Goal: Information Seeking & Learning: Learn about a topic

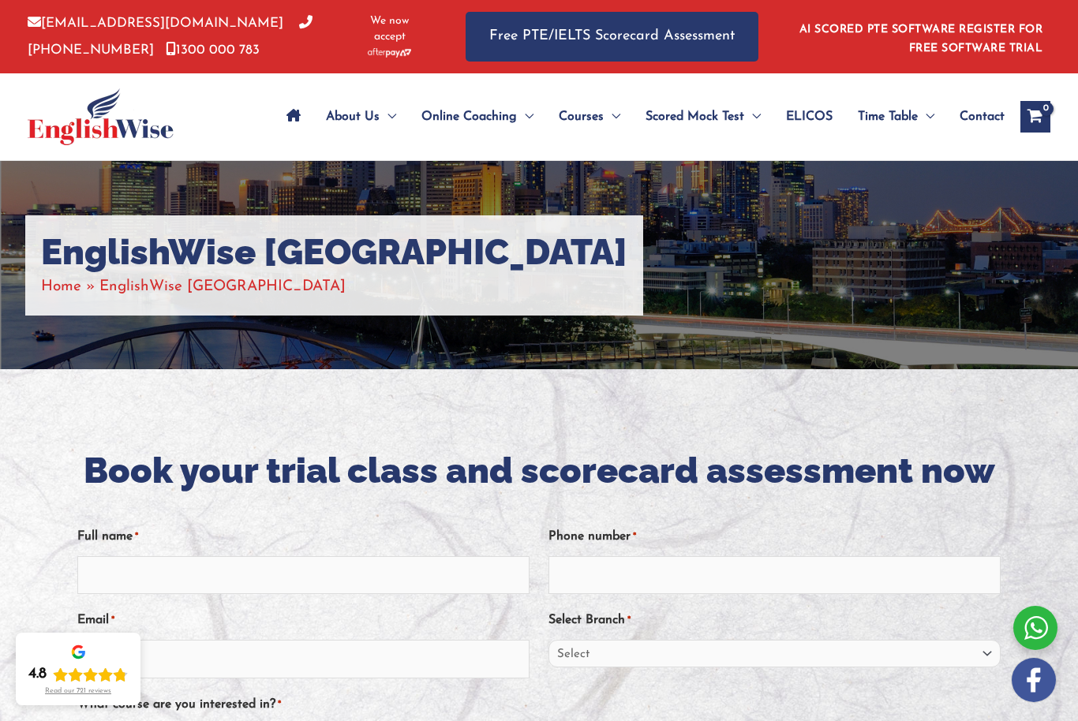
scroll to position [260, 0]
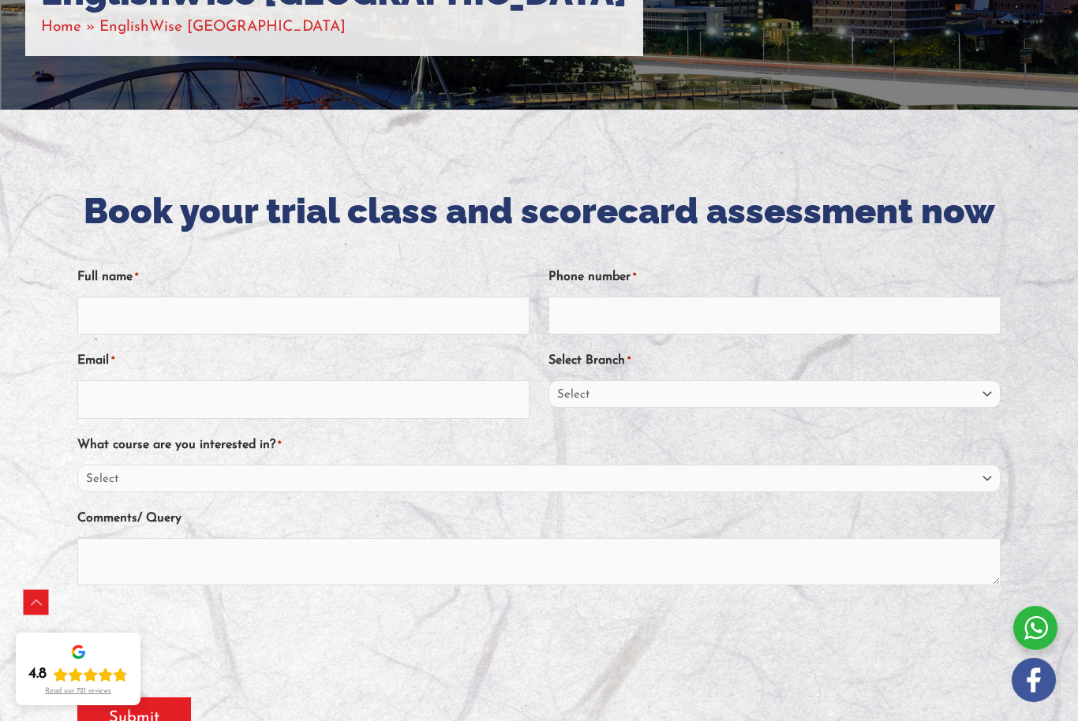
click at [335, 103] on div "EnglishWise Brisbane Home EnglishWise Brisbane" at bounding box center [539, 5] width 1078 height 208
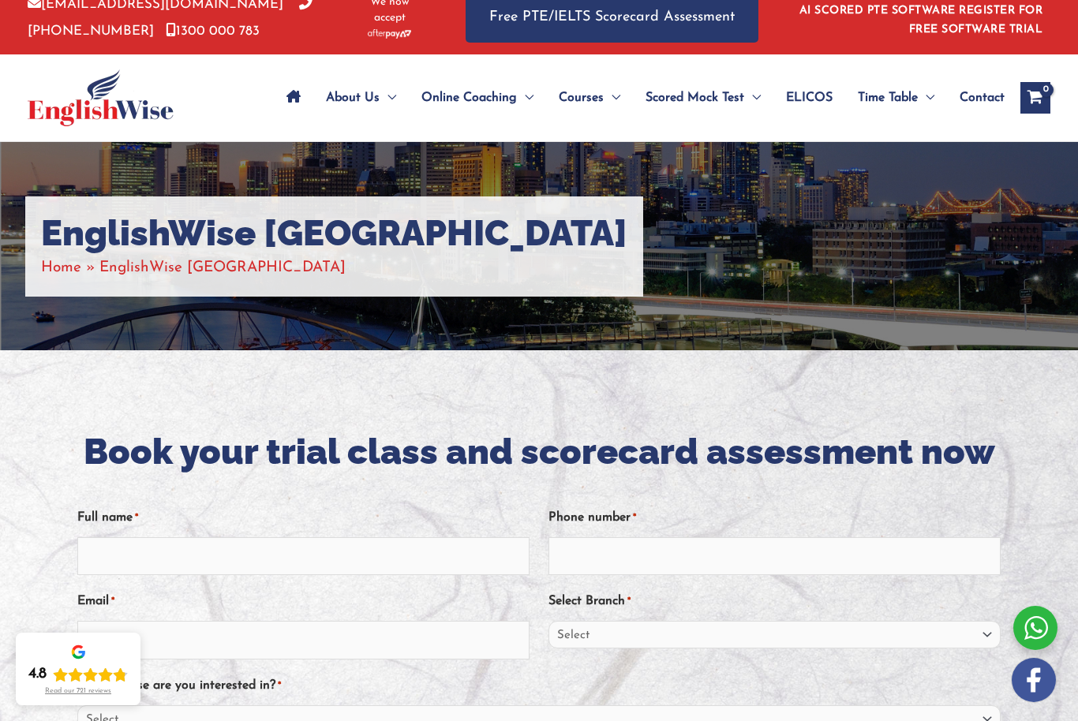
scroll to position [0, 0]
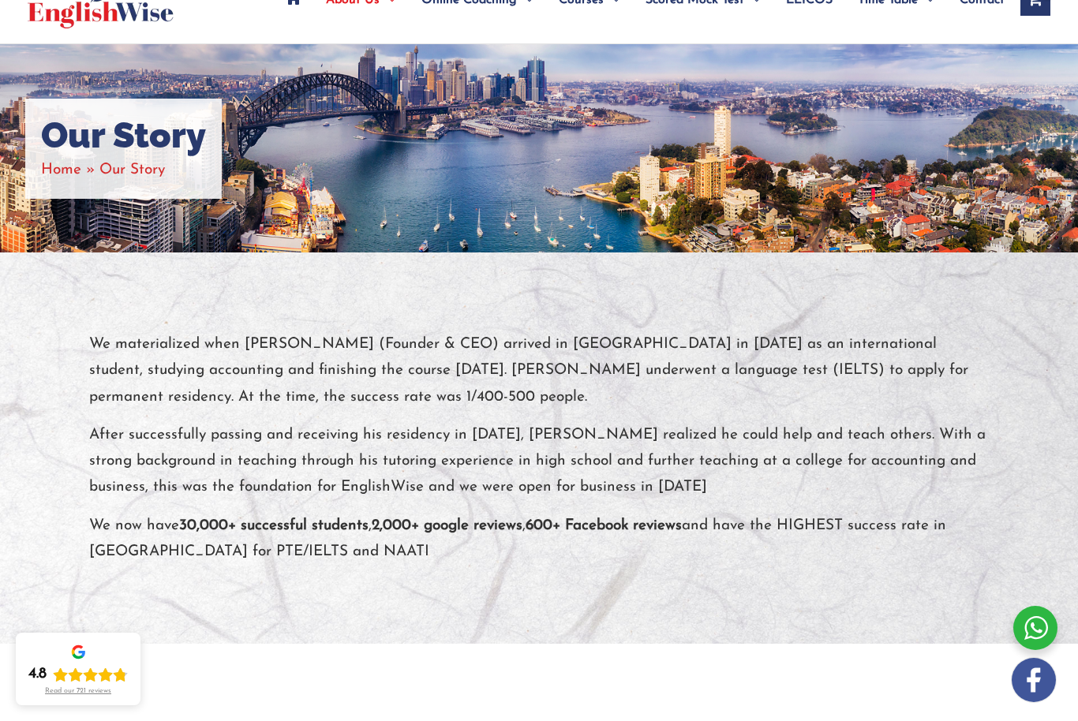
scroll to position [118, 0]
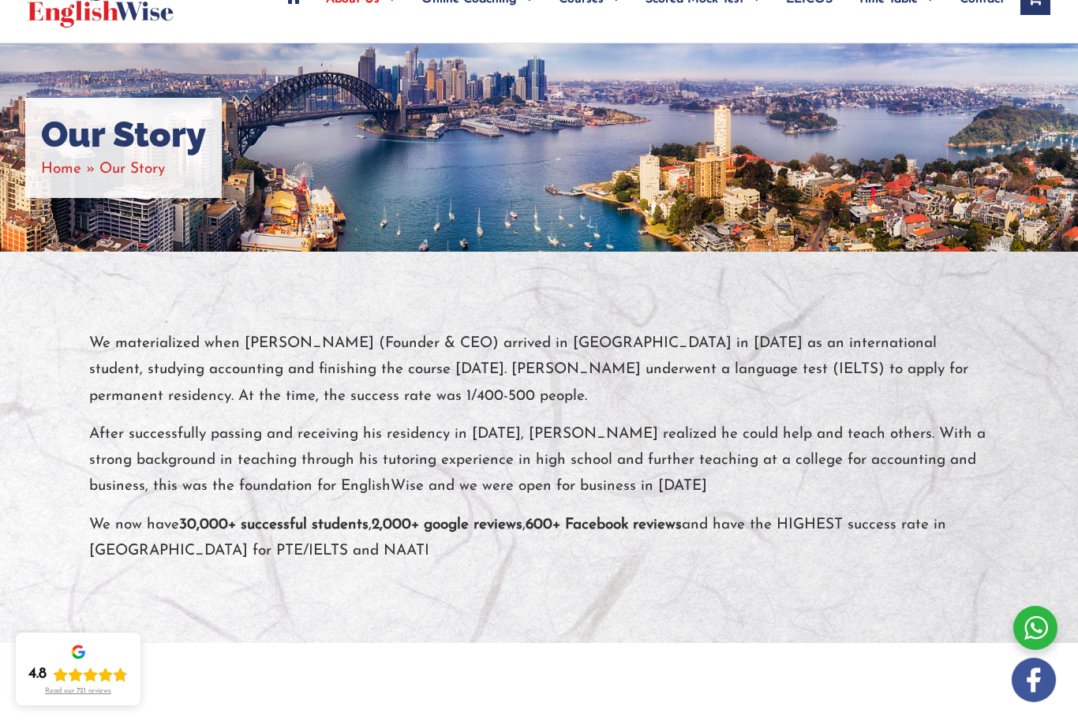
click at [822, 610] on div at bounding box center [539, 447] width 1078 height 391
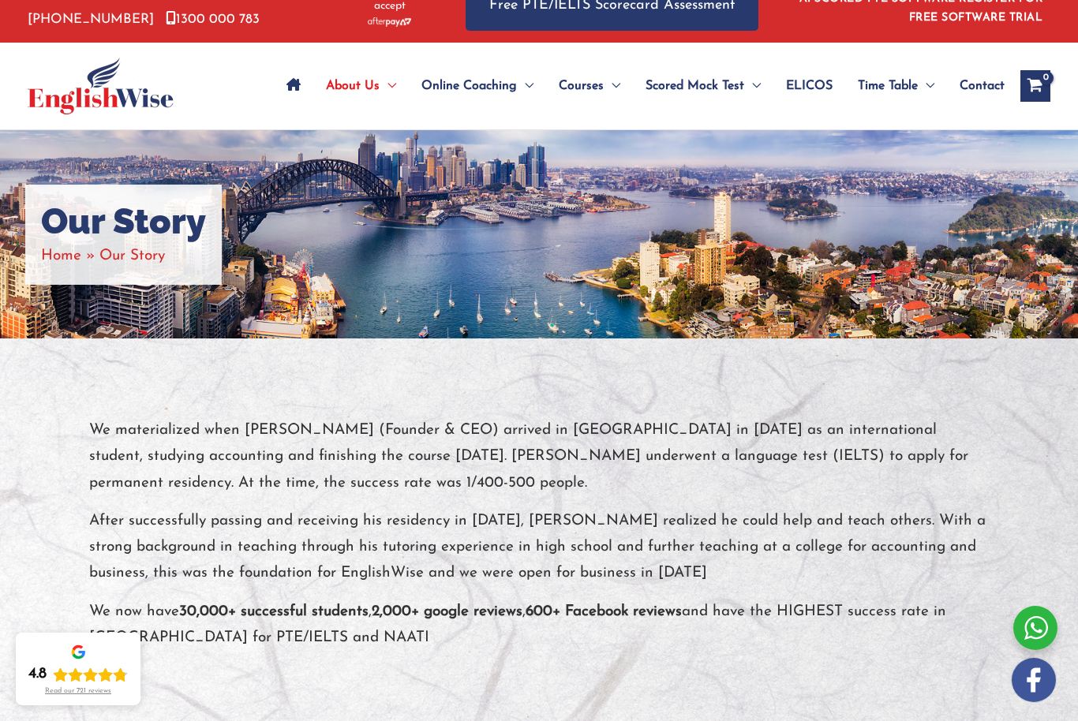
scroll to position [34, 0]
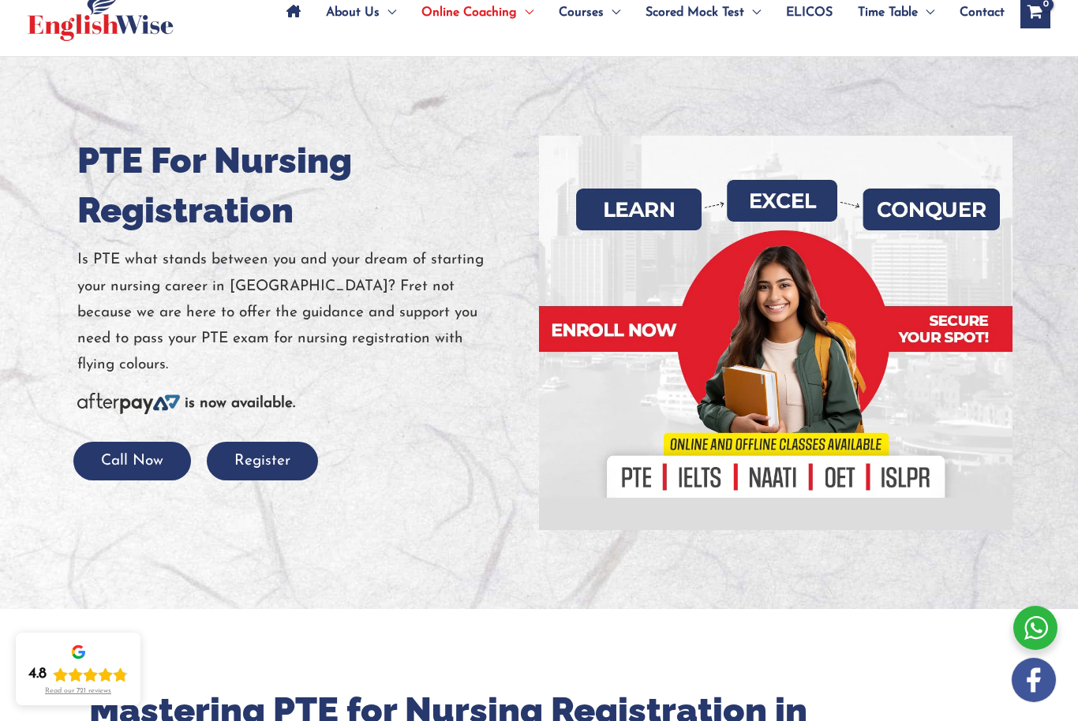
scroll to position [160, 0]
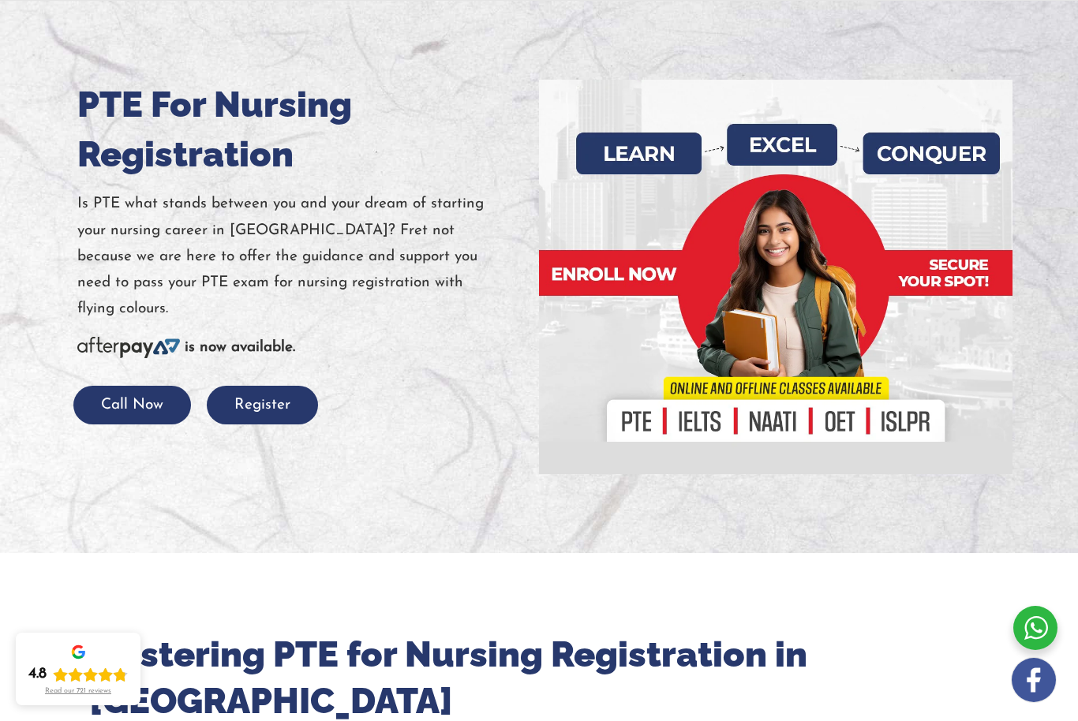
click at [146, 386] on button "Call Now" at bounding box center [132, 405] width 118 height 39
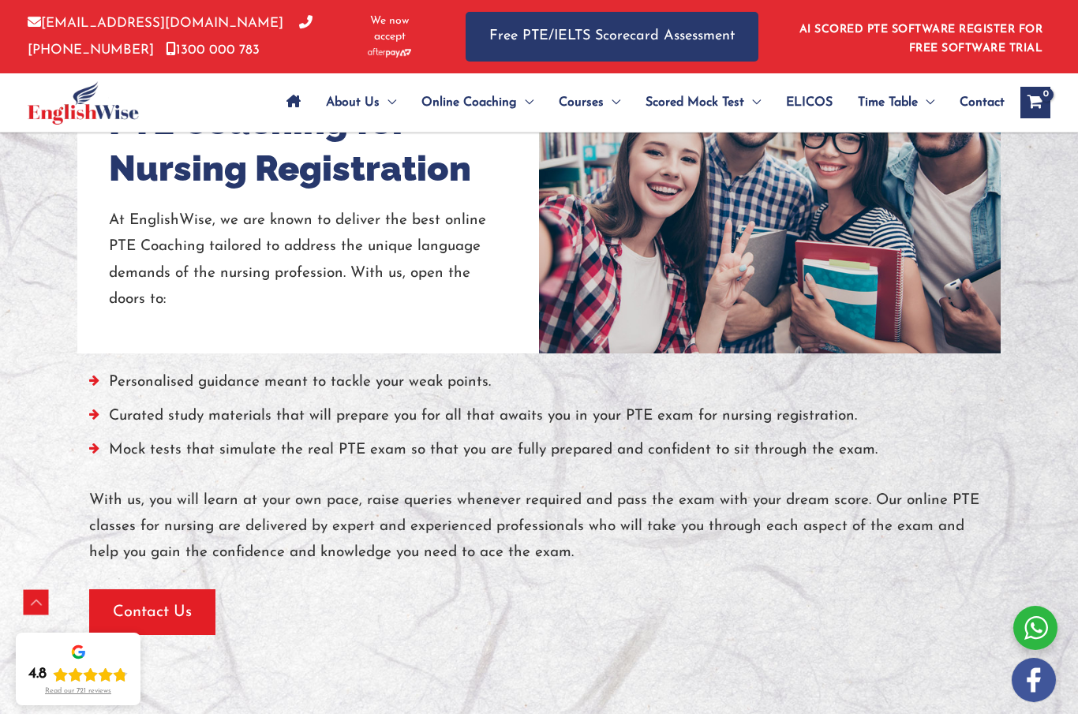
scroll to position [1322, 0]
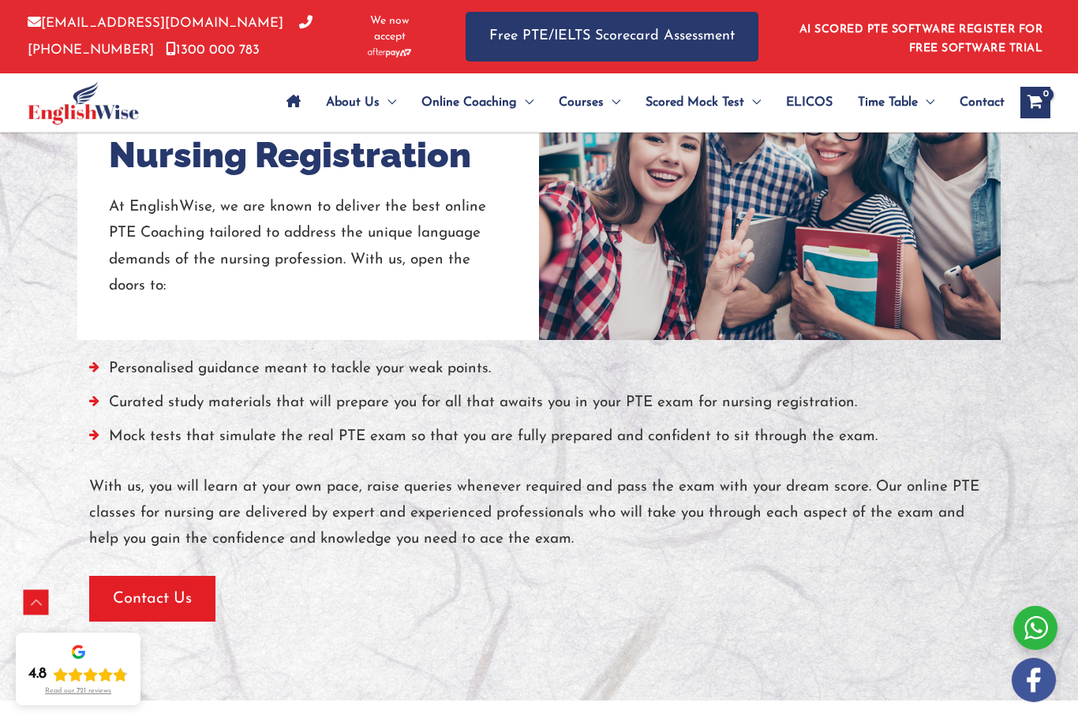
click at [191, 588] on span "Contact Us" at bounding box center [152, 599] width 79 height 22
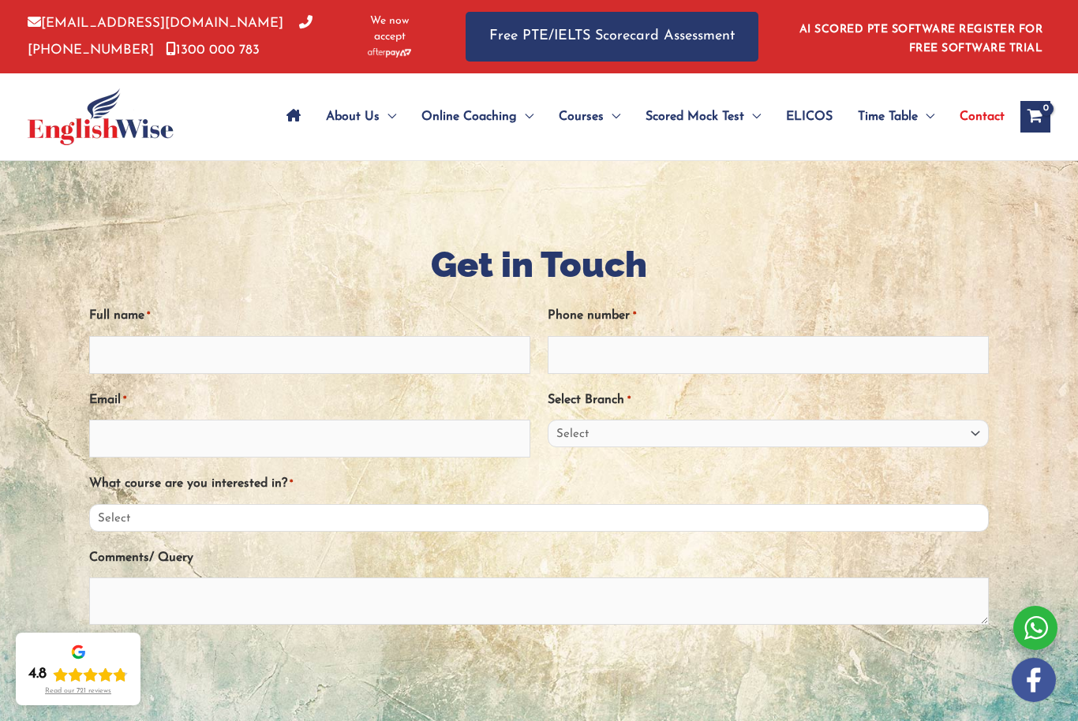
click at [874, 530] on select "Select PTE NAATI IELTS OET General English" at bounding box center [539, 518] width 900 height 28
